Goal: Transaction & Acquisition: Purchase product/service

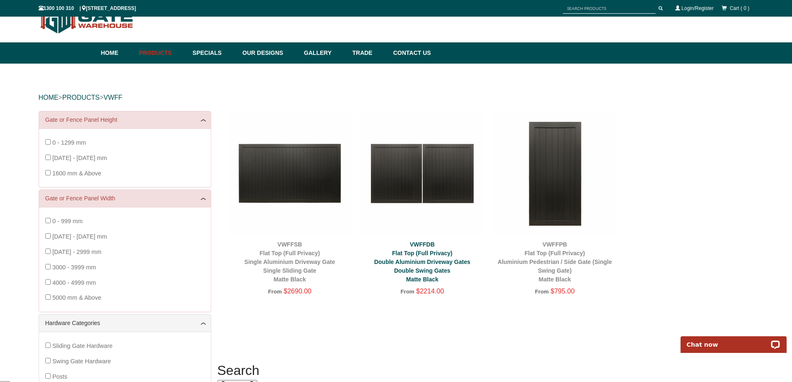
click at [450, 269] on div "VWFFDB Flat Top (Full Privacy) Double Aluminium Driveway Gates Double Swing Gat…" at bounding box center [422, 262] width 124 height 44
click at [439, 269] on link "VWFFDB Flat Top (Full Privacy) Double Aluminium Driveway Gates Double Swing Gat…" at bounding box center [422, 262] width 96 height 42
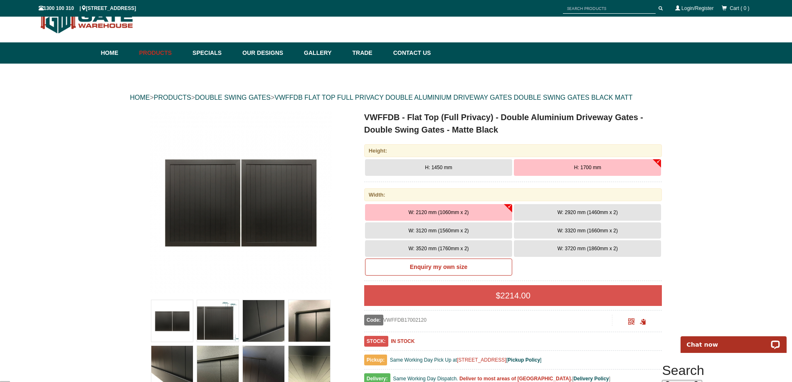
drag, startPoint x: 76, startPoint y: 323, endPoint x: 90, endPoint y: 287, distance: 38.7
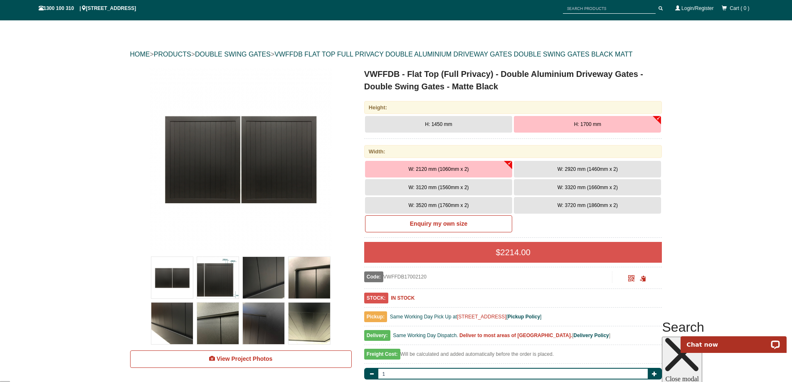
scroll to position [90, 0]
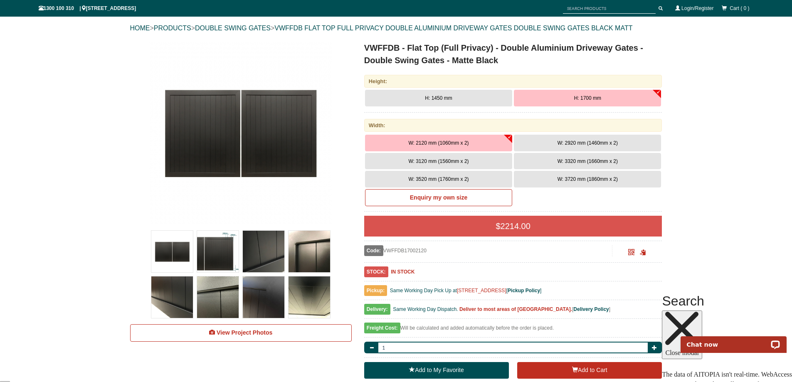
click at [210, 245] on img at bounding box center [218, 252] width 42 height 42
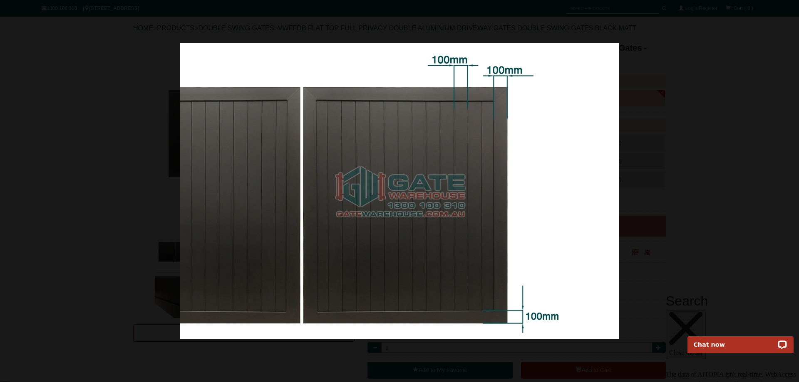
click at [471, 203] on img at bounding box center [399, 191] width 439 height 296
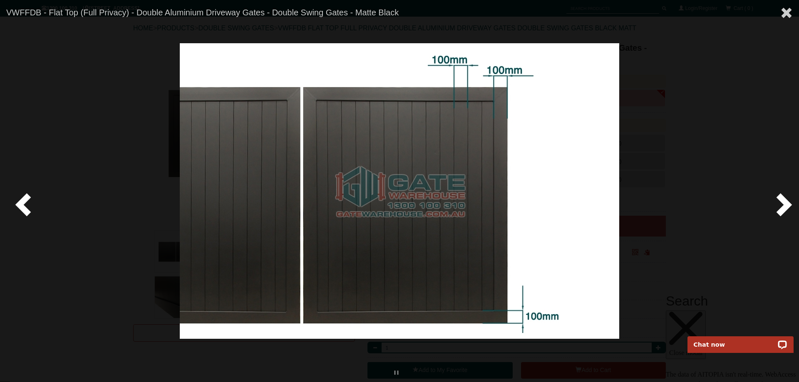
click at [776, 201] on span at bounding box center [781, 204] width 25 height 25
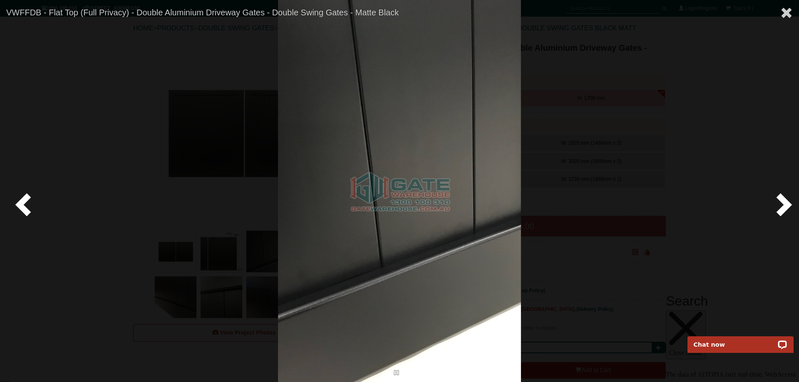
click at [779, 201] on span at bounding box center [781, 204] width 25 height 25
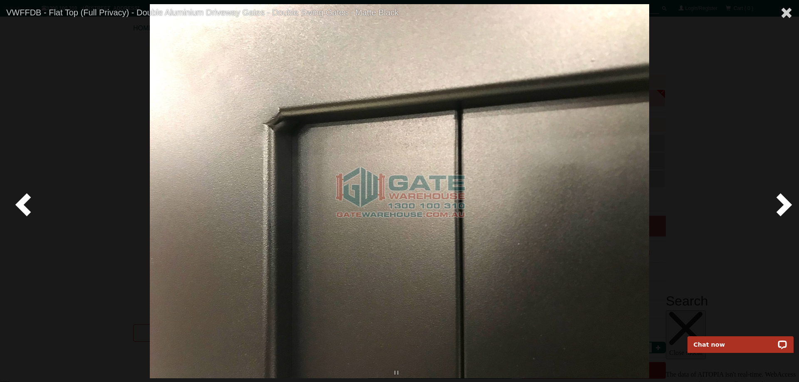
click at [779, 201] on span at bounding box center [781, 204] width 25 height 25
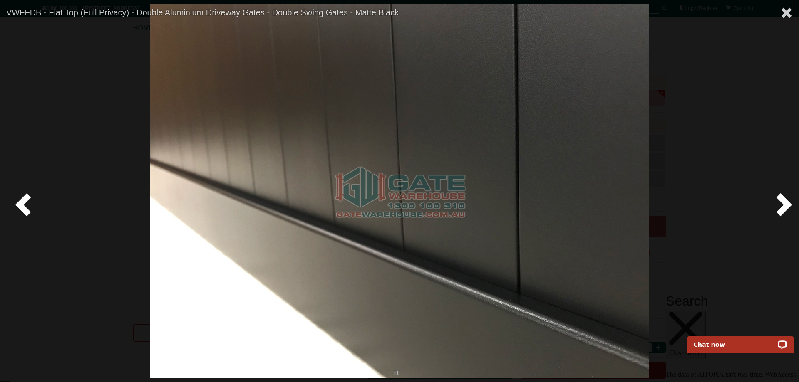
click at [779, 201] on span at bounding box center [781, 204] width 25 height 25
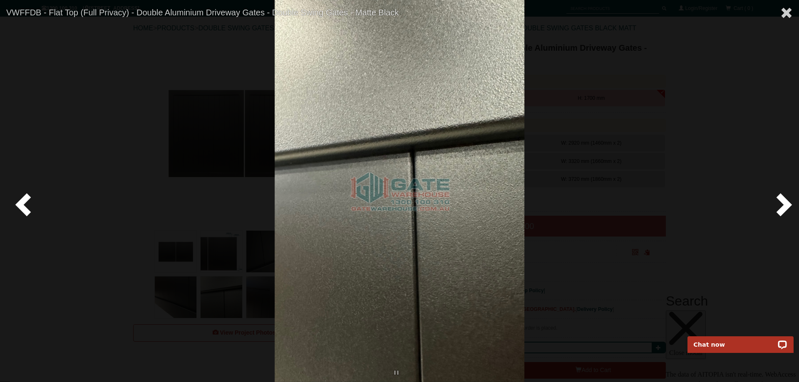
click at [779, 201] on span at bounding box center [781, 204] width 25 height 25
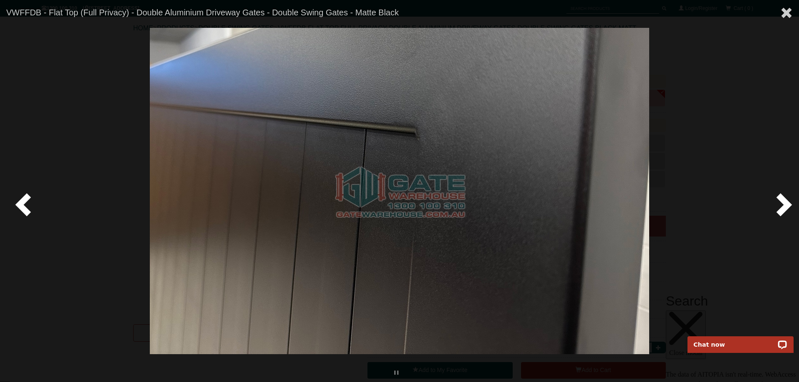
click at [779, 201] on span at bounding box center [781, 204] width 25 height 25
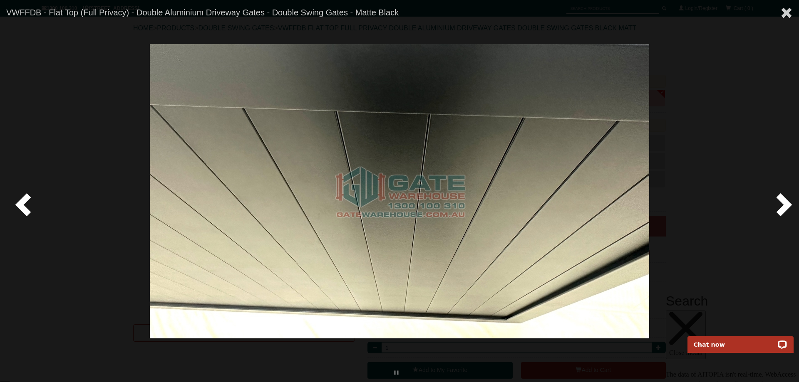
click at [779, 201] on span at bounding box center [781, 204] width 25 height 25
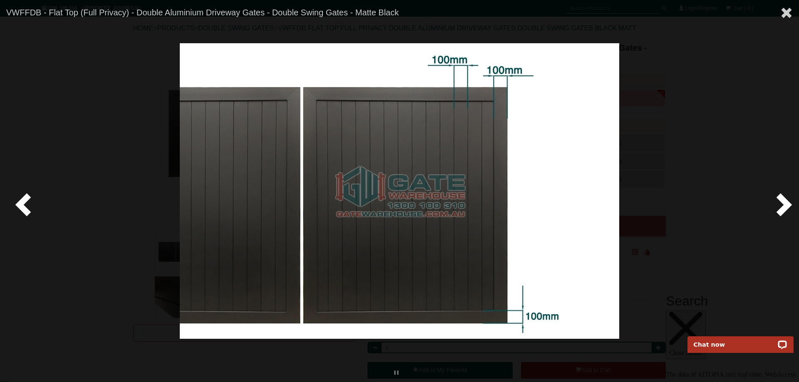
click at [785, 203] on span at bounding box center [781, 204] width 25 height 25
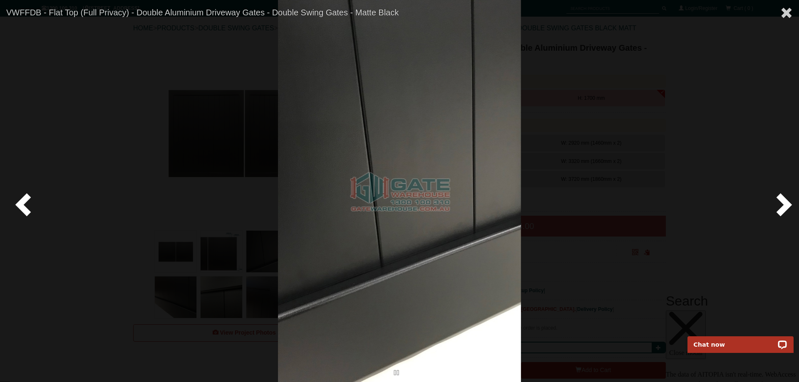
click at [785, 203] on span at bounding box center [781, 204] width 25 height 25
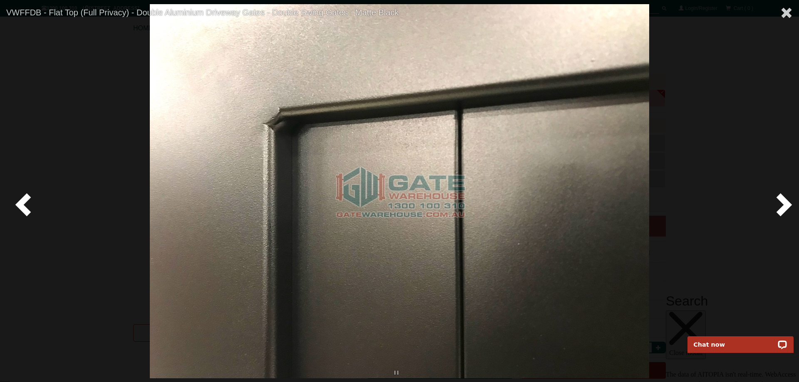
click at [785, 203] on span at bounding box center [781, 204] width 25 height 25
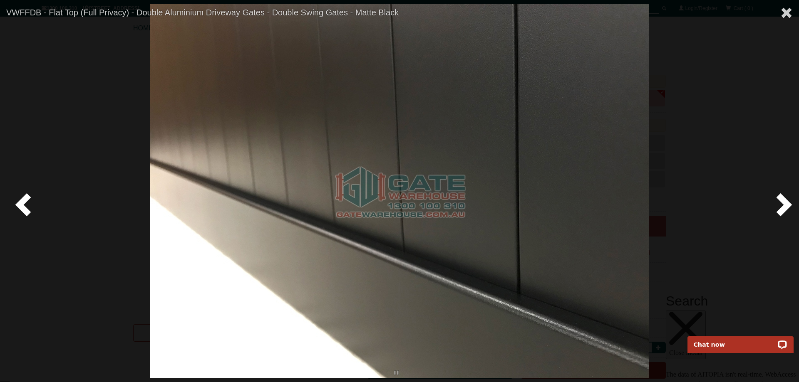
click at [785, 202] on span at bounding box center [781, 204] width 25 height 25
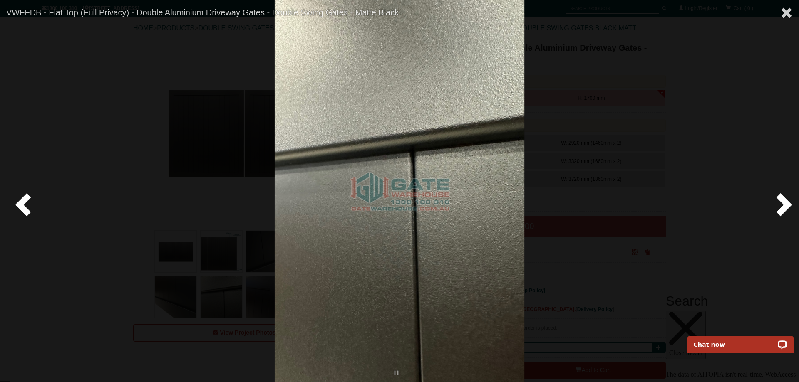
click at [782, 200] on span at bounding box center [781, 204] width 25 height 25
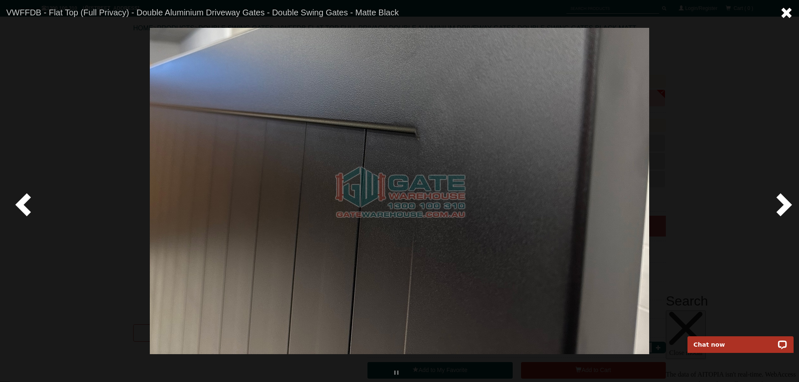
click at [784, 12] on span at bounding box center [786, 13] width 12 height 12
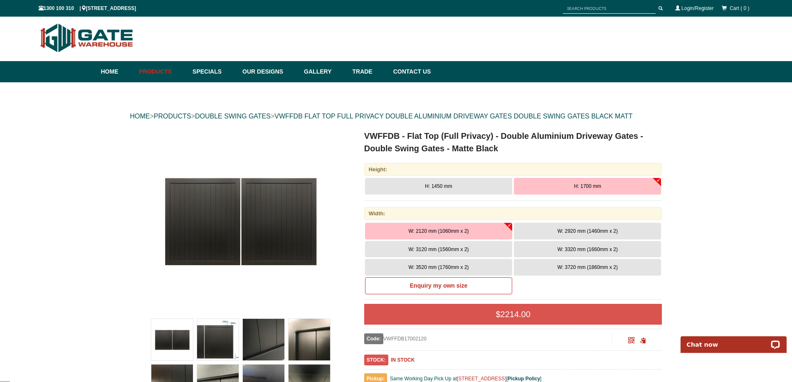
scroll to position [0, 0]
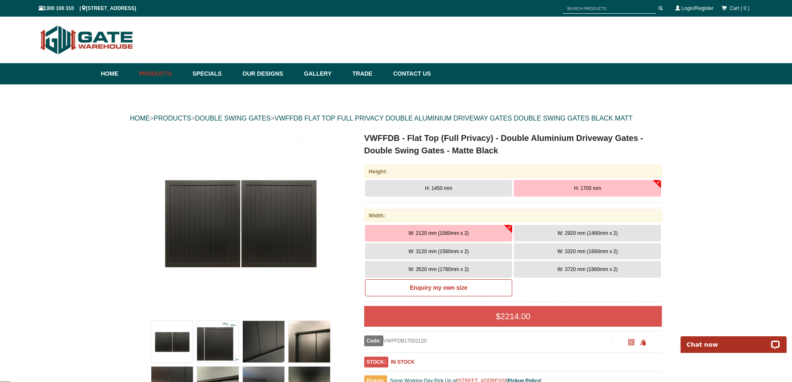
click at [578, 234] on span "W: 2920 mm (1460mm x 2)" at bounding box center [588, 233] width 60 height 6
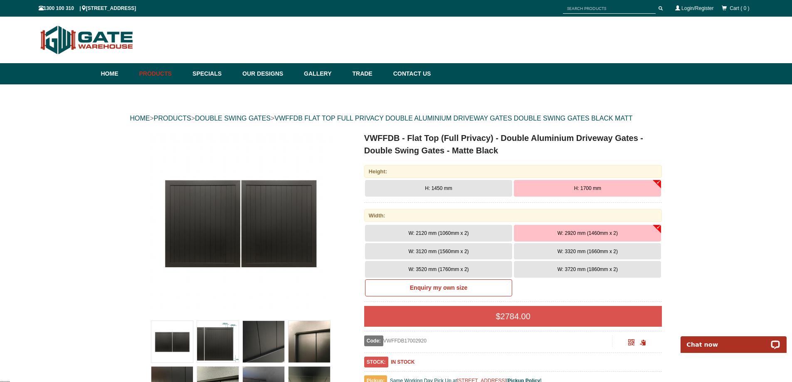
click at [558, 272] on span "W: 3720 mm (1860mm x 2)" at bounding box center [588, 270] width 60 height 6
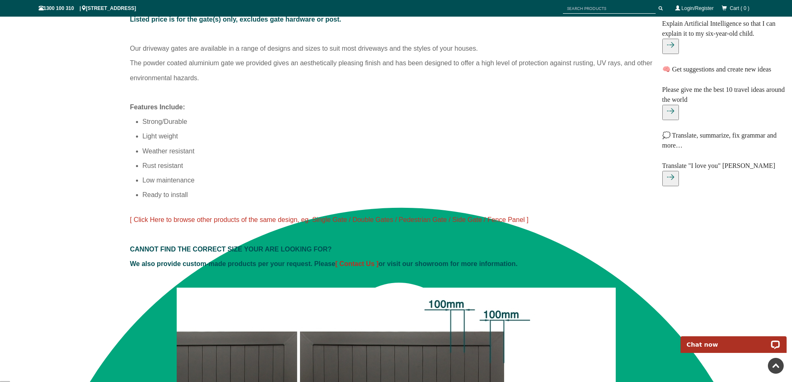
scroll to position [762, 0]
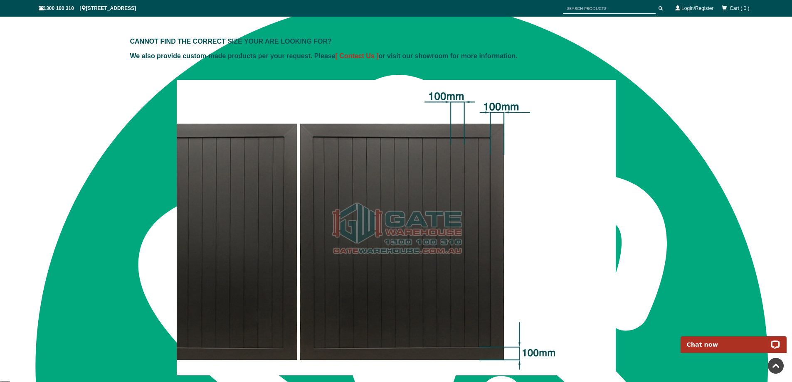
click at [136, 223] on div at bounding box center [396, 219] width 532 height 312
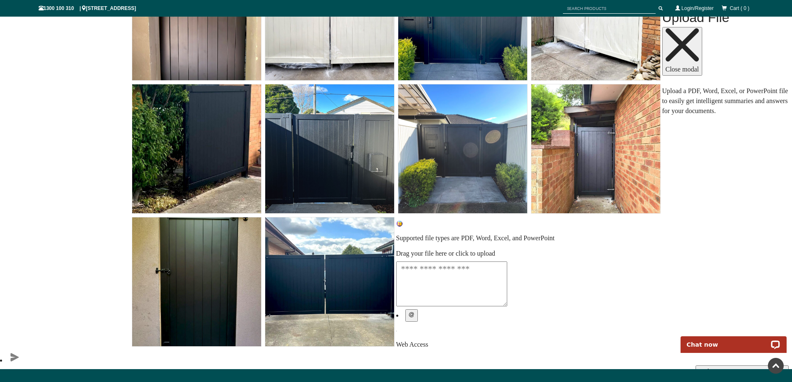
scroll to position [3674, 0]
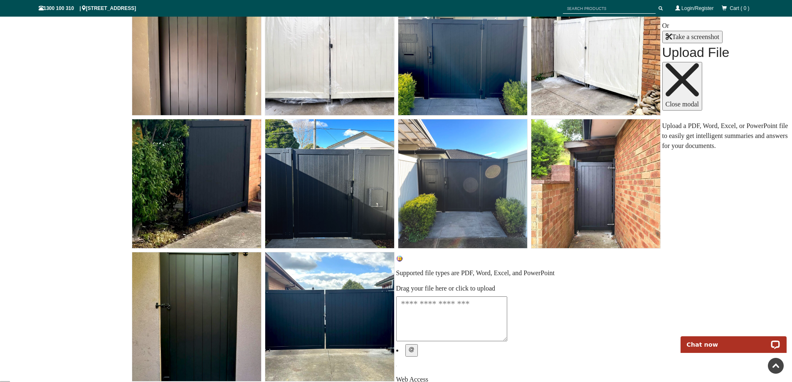
click at [211, 279] on img at bounding box center [196, 316] width 129 height 129
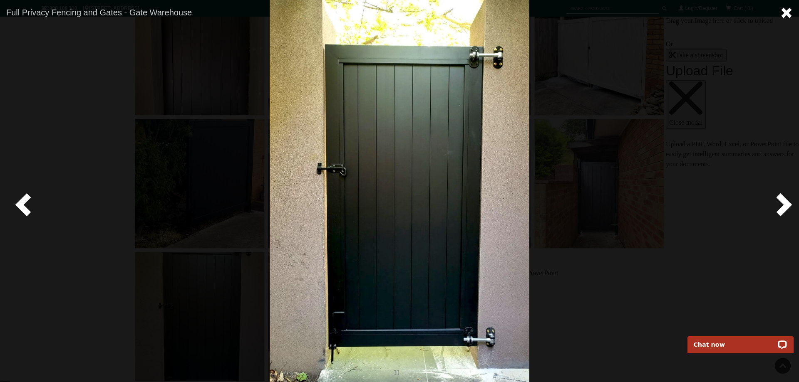
click at [790, 13] on span at bounding box center [786, 13] width 12 height 12
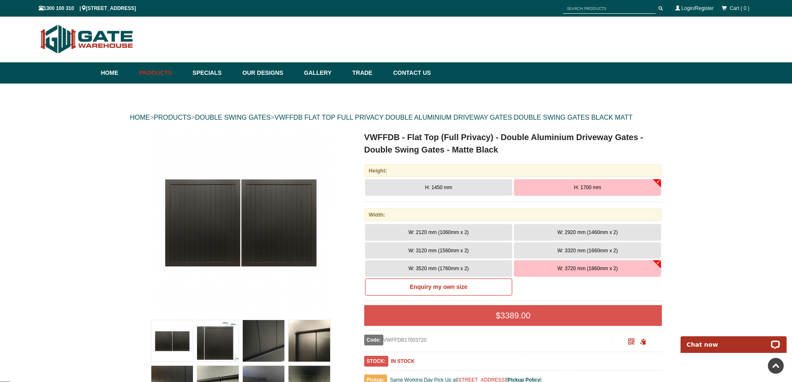
scroll to position [0, 0]
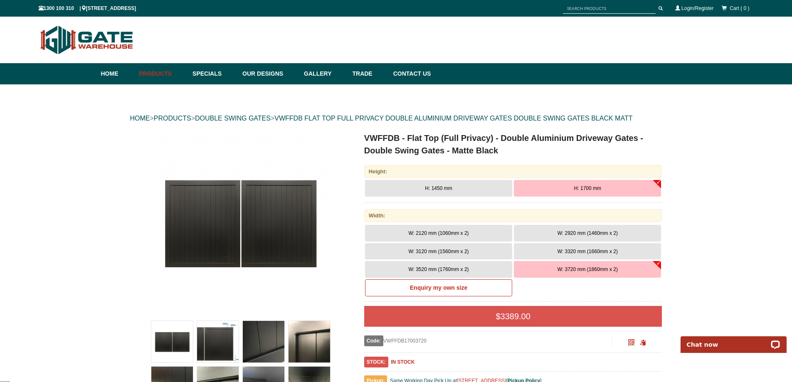
click at [343, 167] on a"] at bounding box center [241, 223] width 220 height 183
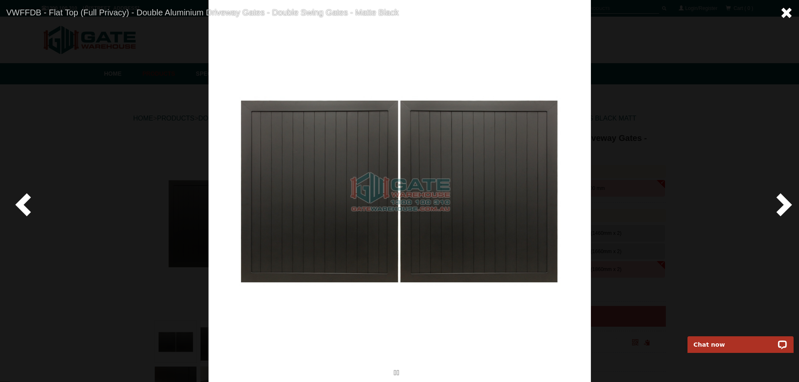
click at [789, 10] on span at bounding box center [786, 13] width 12 height 12
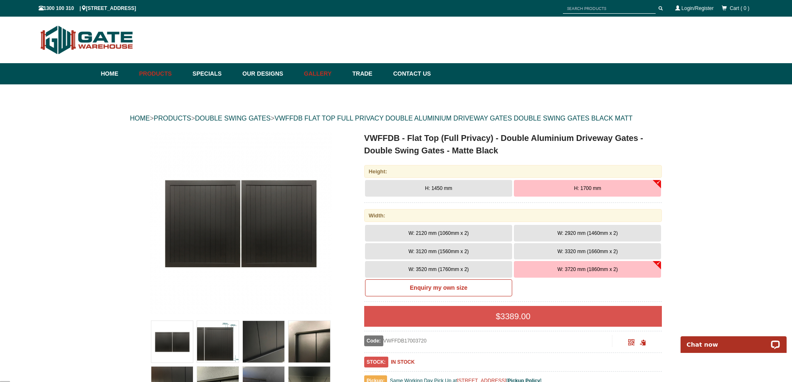
click at [334, 75] on link "Gallery" at bounding box center [324, 73] width 48 height 21
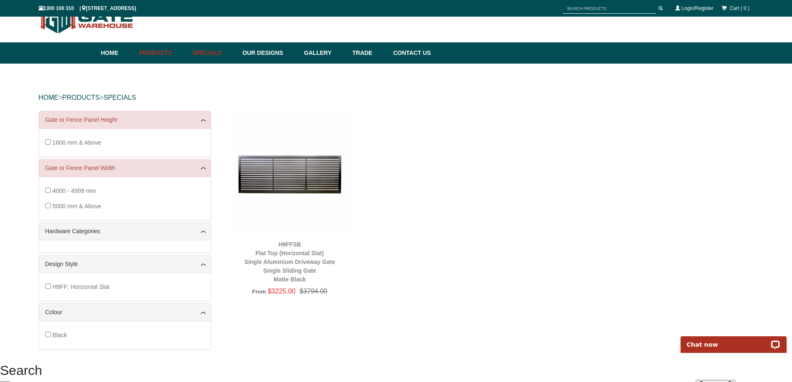
click at [197, 52] on link "Specials" at bounding box center [213, 52] width 50 height 21
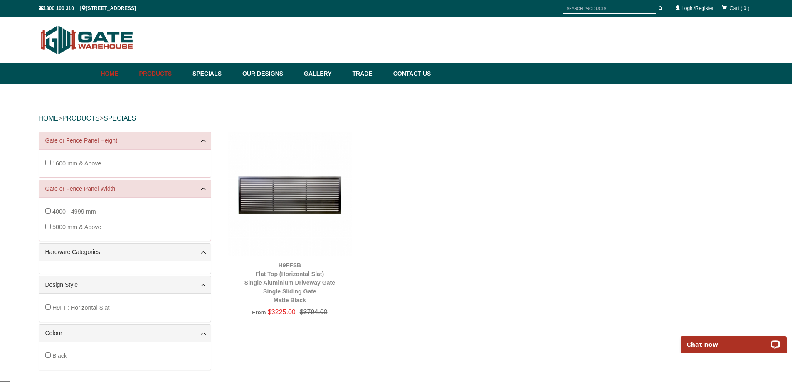
click at [104, 72] on link "Home" at bounding box center [118, 73] width 34 height 21
